Goal: Information Seeking & Learning: Find contact information

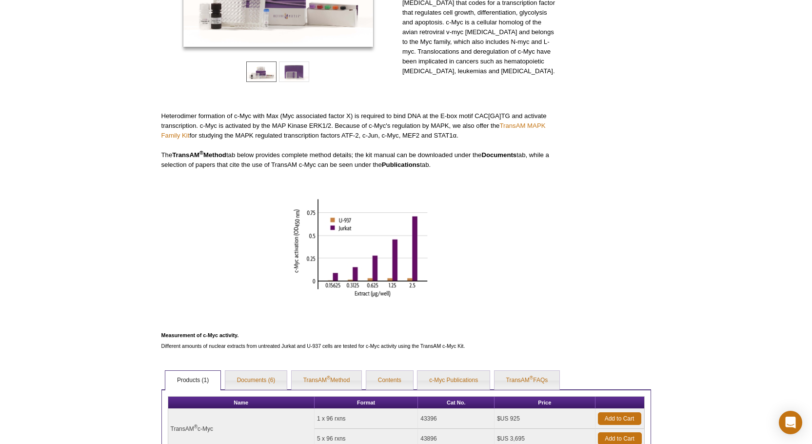
scroll to position [244, 0]
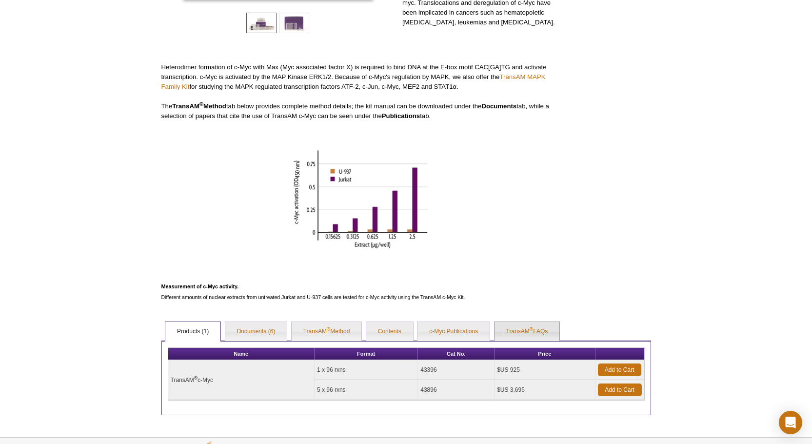
click at [527, 328] on link "TransAM ® FAQs" at bounding box center [527, 332] width 65 height 20
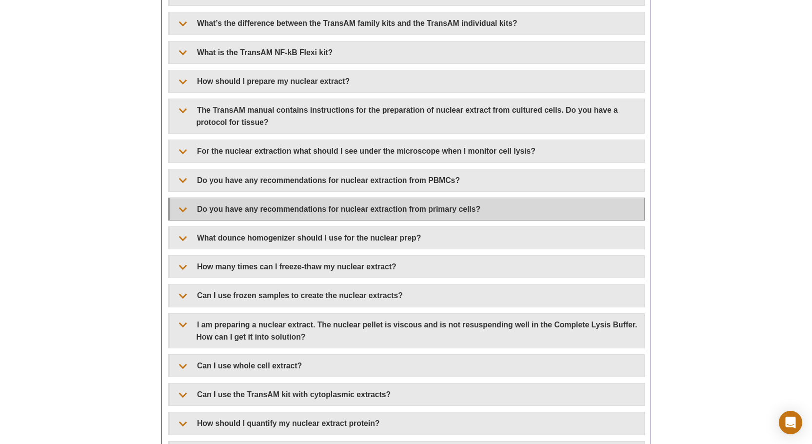
scroll to position [927, 0]
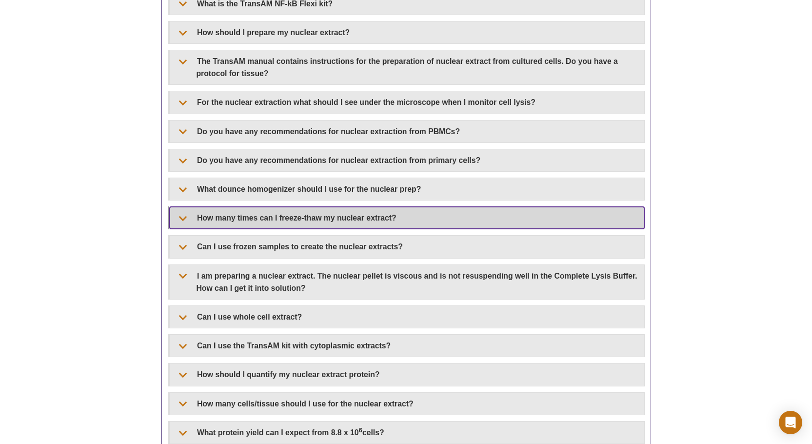
click at [180, 219] on summary "How many times can I freeze-thaw my nuclear extract?" at bounding box center [407, 218] width 475 height 22
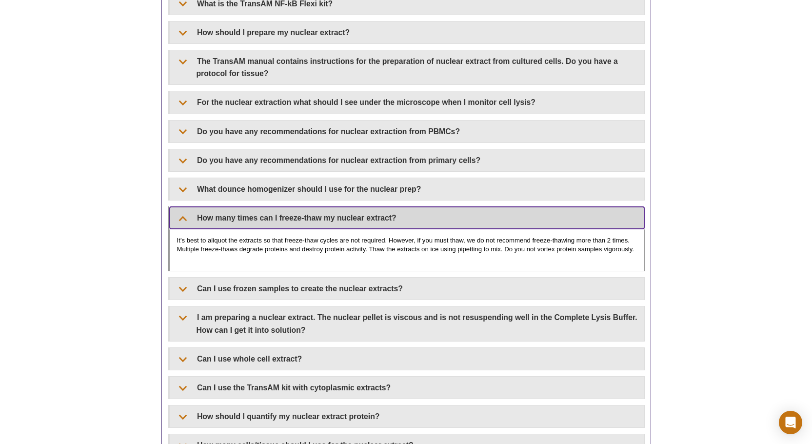
click at [181, 219] on summary "How many times can I freeze-thaw my nuclear extract?" at bounding box center [407, 218] width 475 height 22
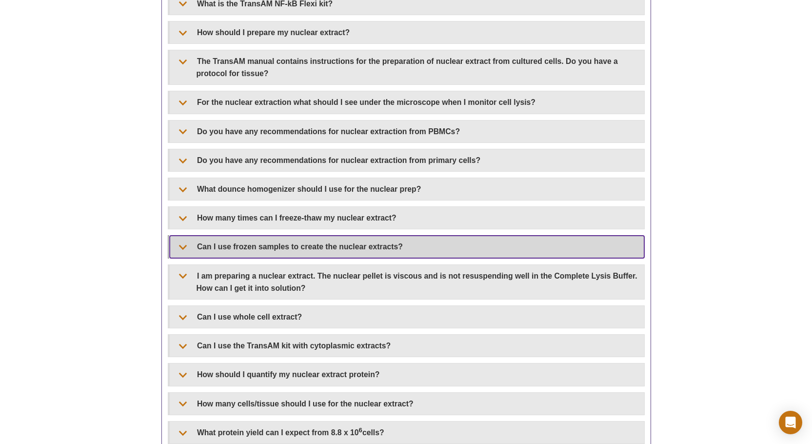
click at [179, 248] on summary "Can I use frozen samples to create the nuclear extracts?" at bounding box center [407, 247] width 475 height 22
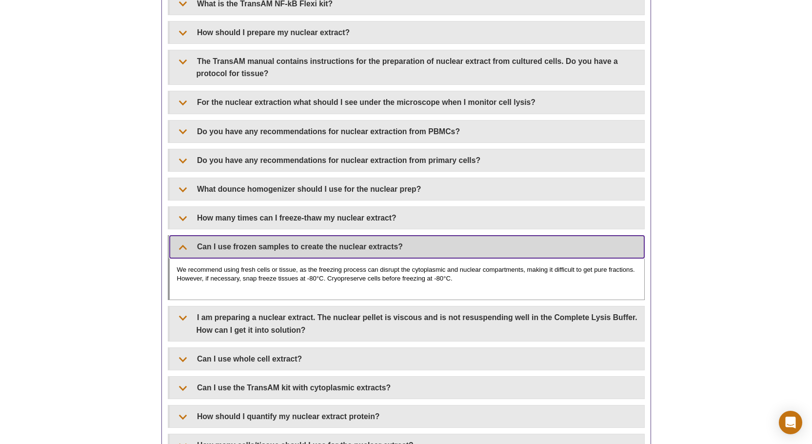
click at [182, 245] on summary "Can I use frozen samples to create the nuclear extracts?" at bounding box center [407, 247] width 475 height 22
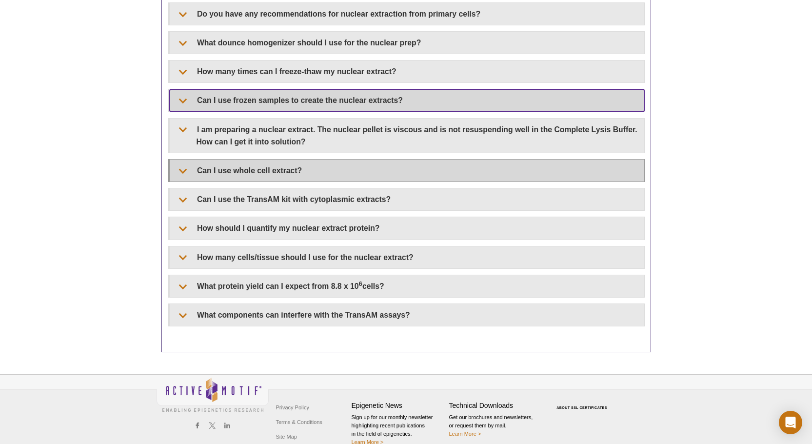
scroll to position [1089, 0]
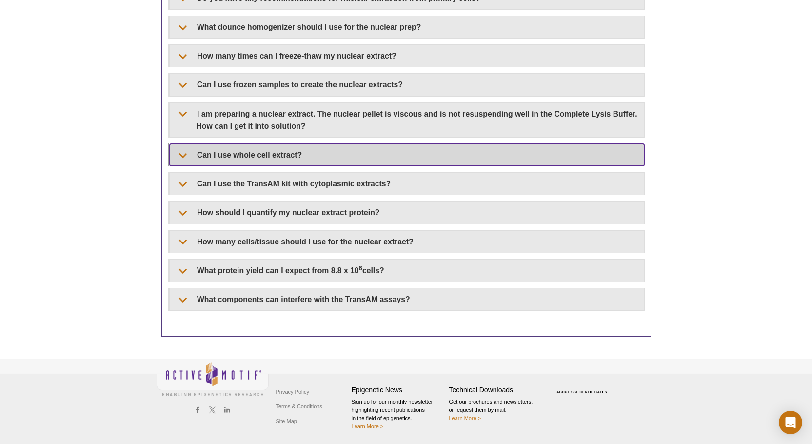
click at [182, 158] on summary "Can I use whole cell extract?" at bounding box center [407, 155] width 475 height 22
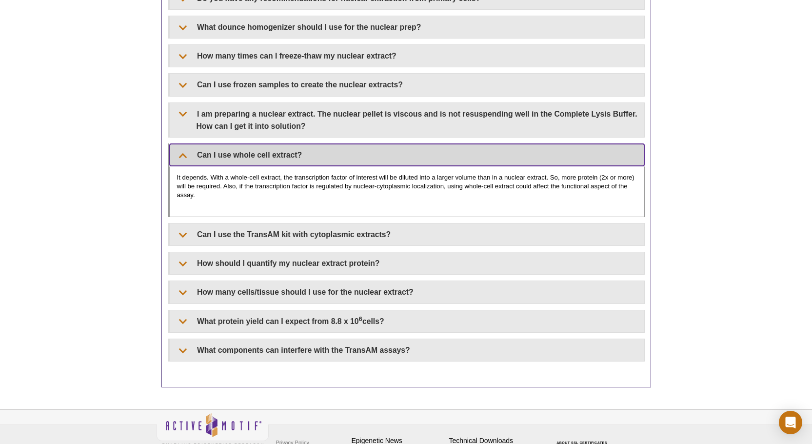
click at [198, 154] on summary "Can I use whole cell extract?" at bounding box center [407, 155] width 475 height 22
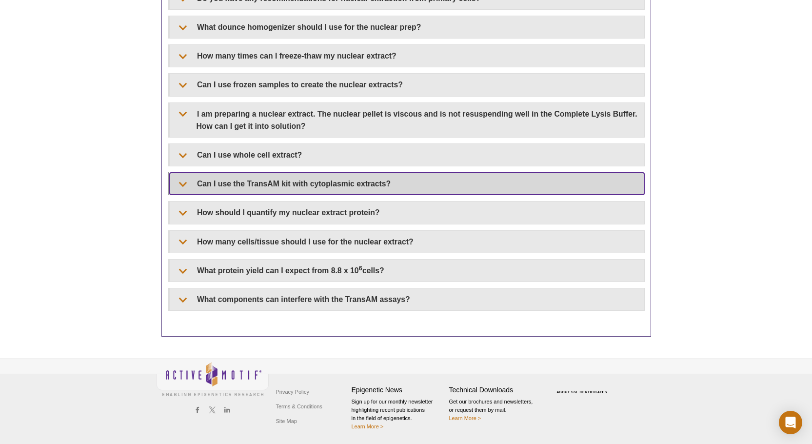
click at [182, 182] on summary "Can I use the TransAM kit with cytoplasmic extracts?" at bounding box center [407, 184] width 475 height 22
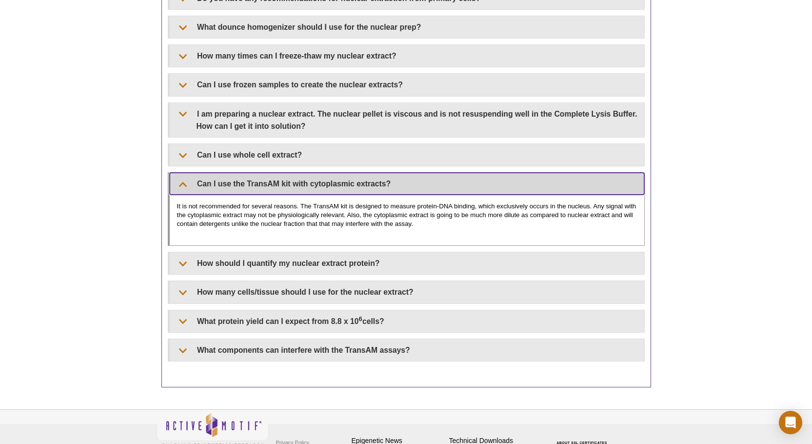
click at [179, 184] on summary "Can I use the TransAM kit with cytoplasmic extracts?" at bounding box center [407, 184] width 475 height 22
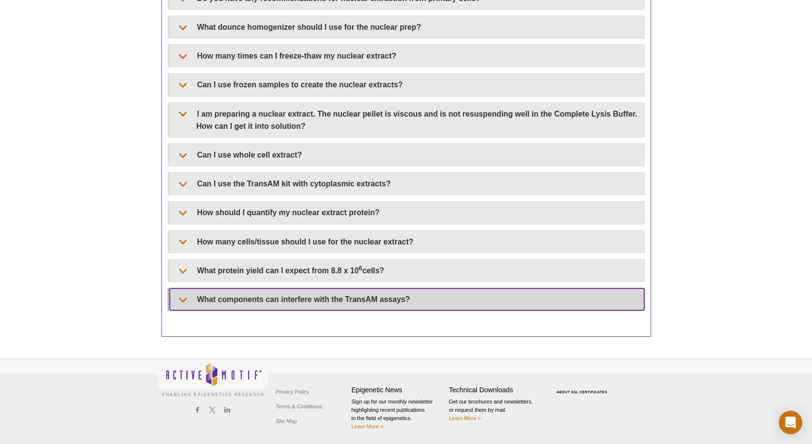
click at [184, 301] on summary "What components can interfere with the TransAM assays?" at bounding box center [407, 299] width 475 height 22
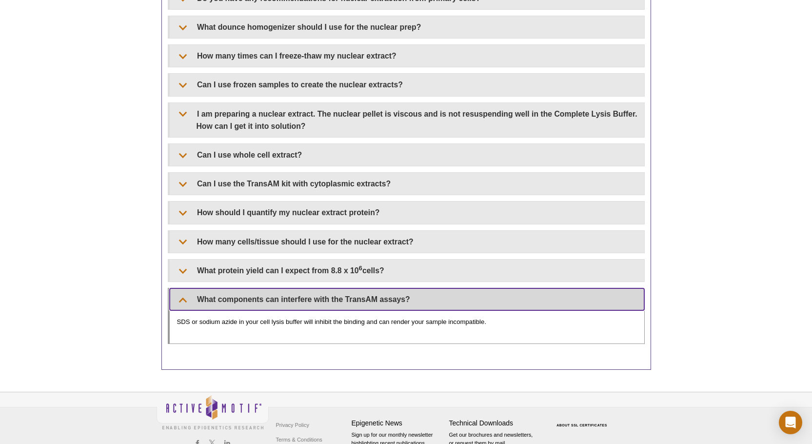
click at [185, 297] on summary "What components can interfere with the TransAM assays?" at bounding box center [407, 299] width 475 height 22
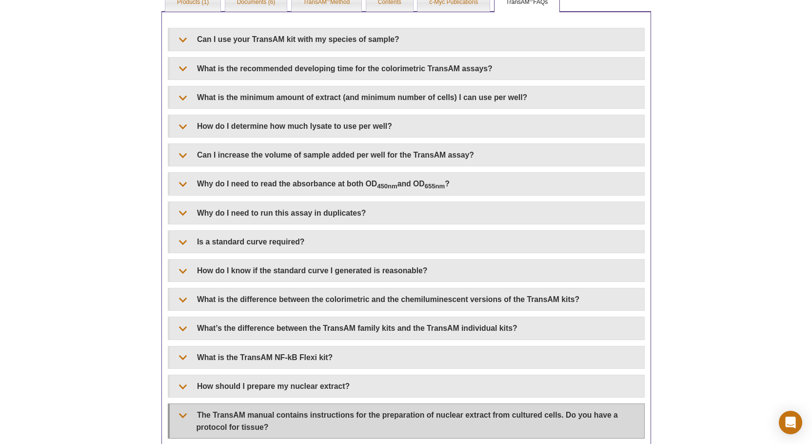
scroll to position [455, 0]
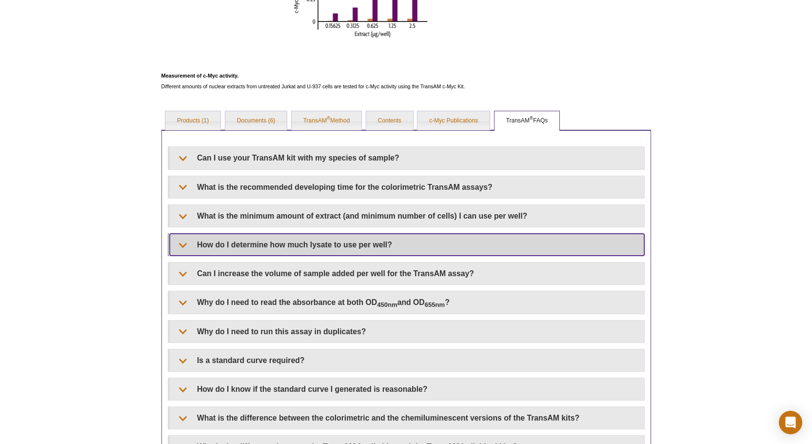
click at [178, 246] on summary "How do I determine how much lysate to use per well?" at bounding box center [407, 245] width 475 height 22
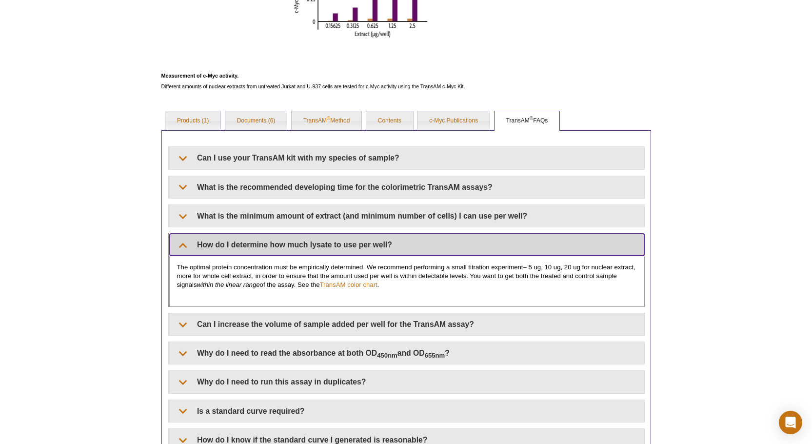
click at [181, 248] on summary "How do I determine how much lysate to use per well?" at bounding box center [407, 245] width 475 height 22
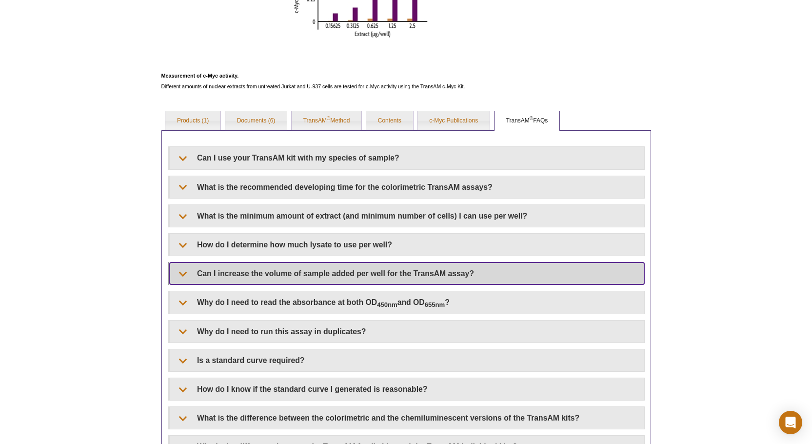
click at [172, 270] on summary "Can I increase the volume of sample added per well for the TransAM assay?" at bounding box center [407, 273] width 475 height 22
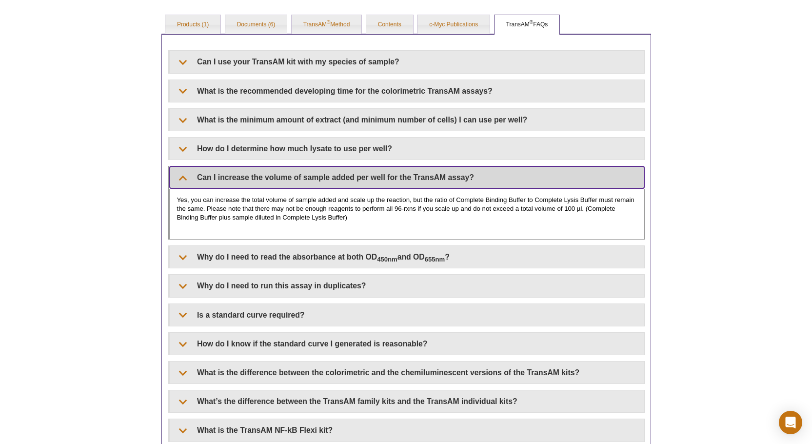
scroll to position [552, 0]
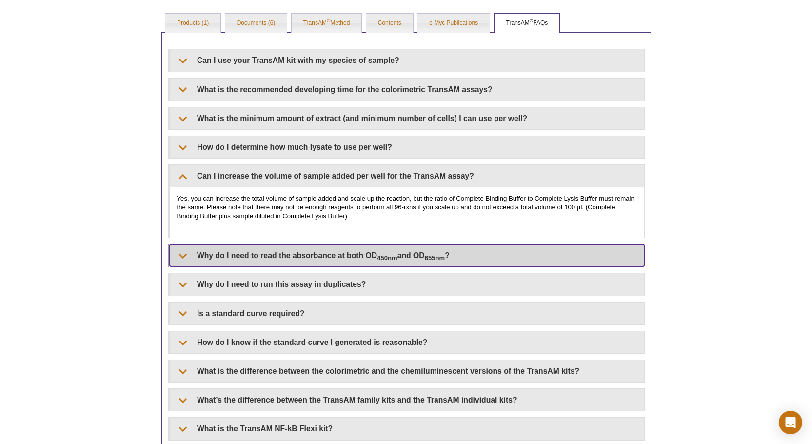
click at [183, 256] on summary "Why do I need to read the absorbance at both OD 450nm and OD 655nm ?" at bounding box center [407, 255] width 475 height 22
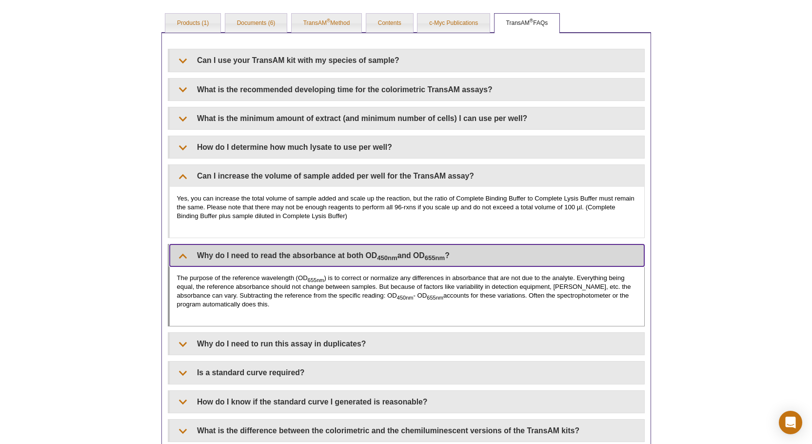
click at [181, 258] on summary "Why do I need to read the absorbance at both OD 450nm and OD 655nm ?" at bounding box center [407, 255] width 475 height 22
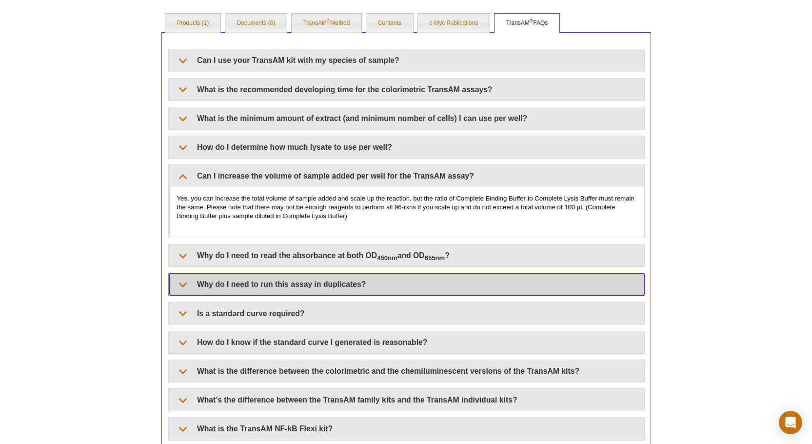
click at [185, 283] on summary "Why do I need to run this assay in duplicates?" at bounding box center [407, 284] width 475 height 22
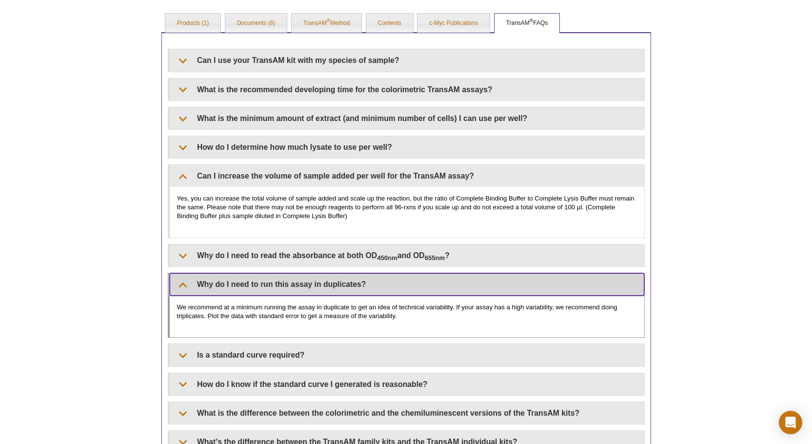
click at [185, 283] on summary "Why do I need to run this assay in duplicates?" at bounding box center [407, 284] width 475 height 22
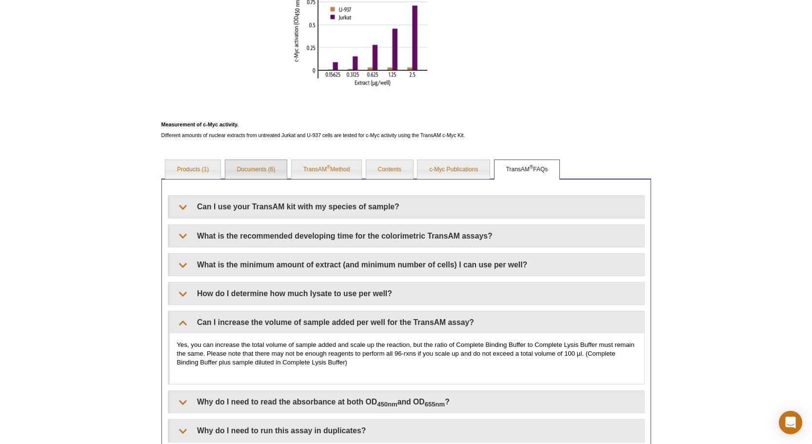
click at [256, 170] on link "Documents (6)" at bounding box center [256, 170] width 62 height 20
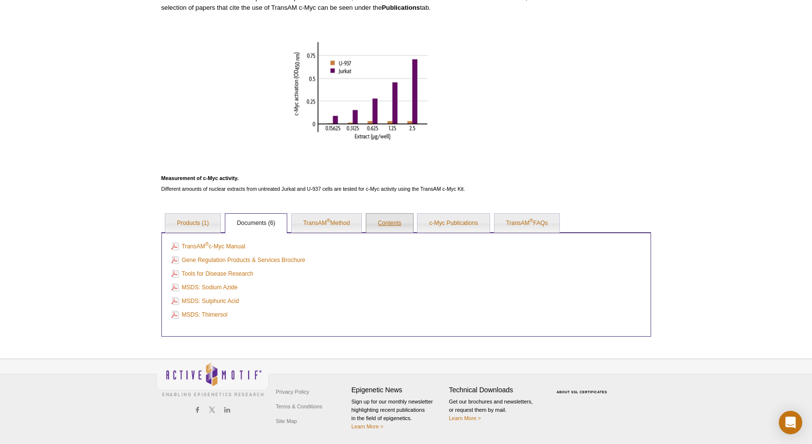
click at [399, 226] on link "Contents" at bounding box center [389, 224] width 47 height 20
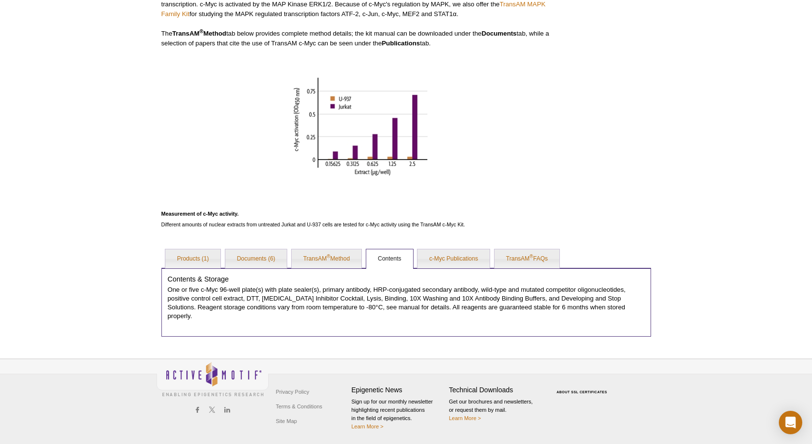
scroll to position [308, 0]
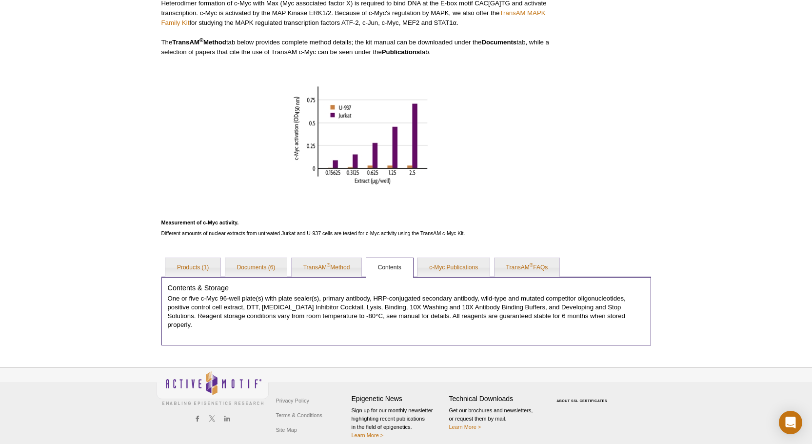
click at [553, 198] on p at bounding box center [359, 202] width 397 height 10
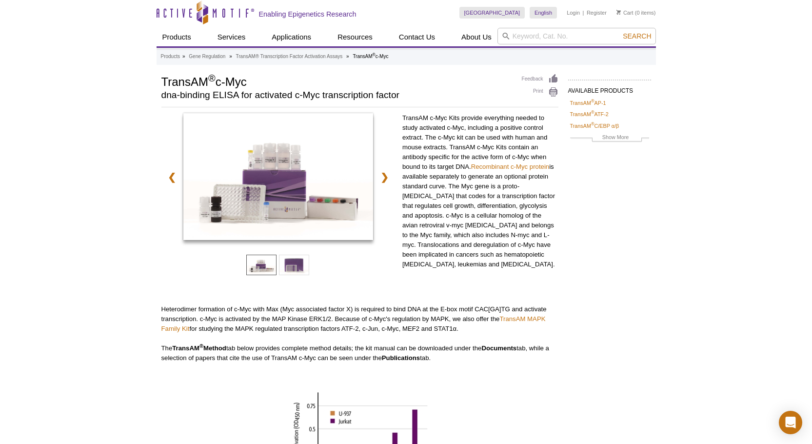
scroll to position [0, 0]
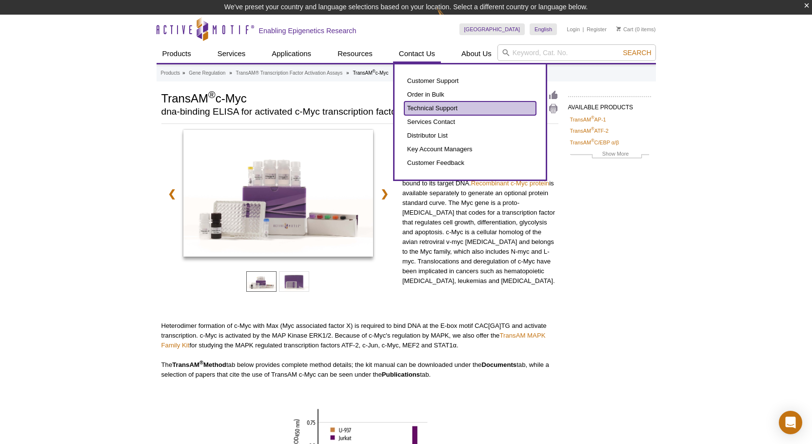
click at [432, 109] on link "Technical Support" at bounding box center [470, 108] width 132 height 14
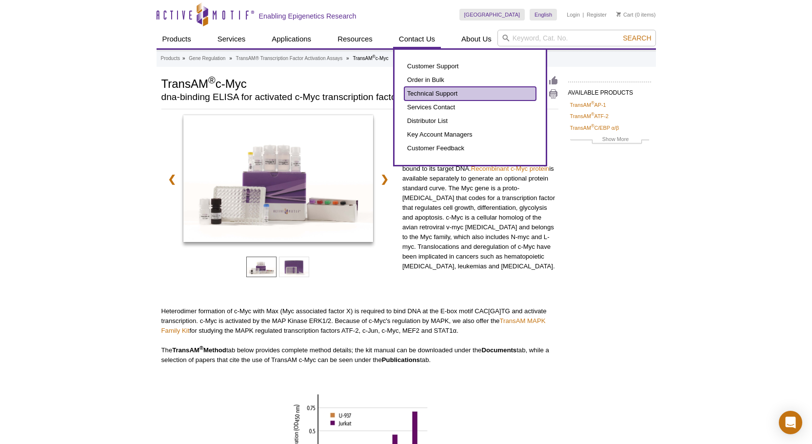
click at [425, 89] on link "Technical Support" at bounding box center [470, 94] width 132 height 14
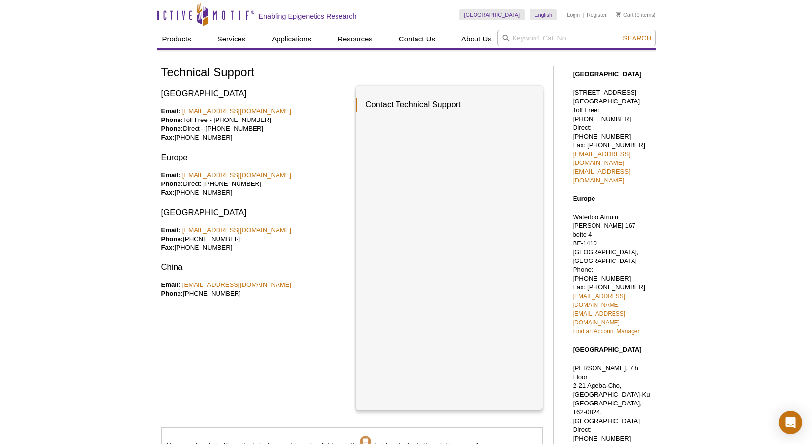
click at [550, 429] on div "Technical Support [GEOGRAPHIC_DATA] Email: [EMAIL_ADDRESS][DOMAIN_NAME] Phone: …" at bounding box center [357, 281] width 392 height 431
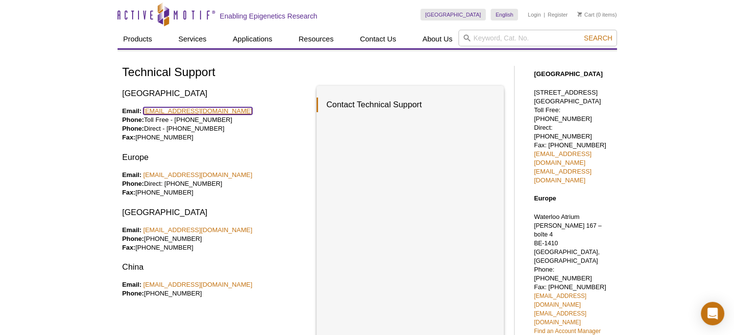
click at [205, 110] on link "tech_service@activemotif.com" at bounding box center [197, 110] width 109 height 7
